Goal: Find specific page/section: Find specific page/section

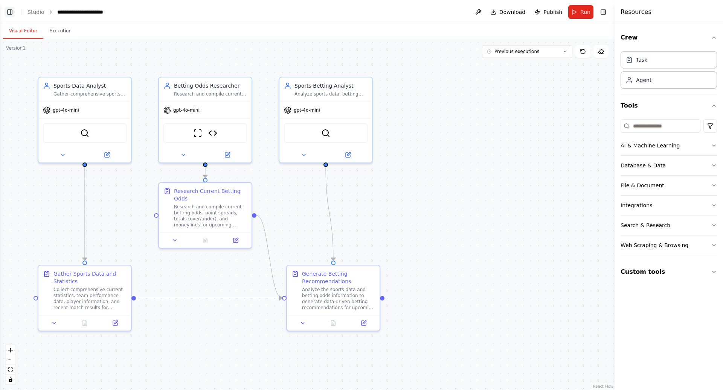
click at [9, 15] on button "Toggle Left Sidebar" at bounding box center [10, 12] width 11 height 11
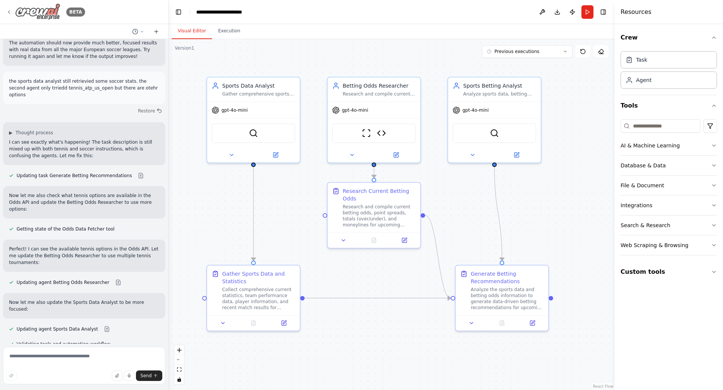
click at [10, 14] on icon at bounding box center [9, 12] width 6 height 6
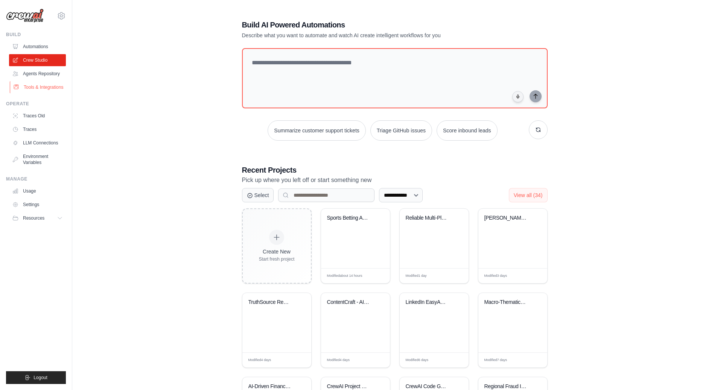
click at [47, 88] on link "Tools & Integrations" at bounding box center [38, 87] width 57 height 12
